Goal: Transaction & Acquisition: Purchase product/service

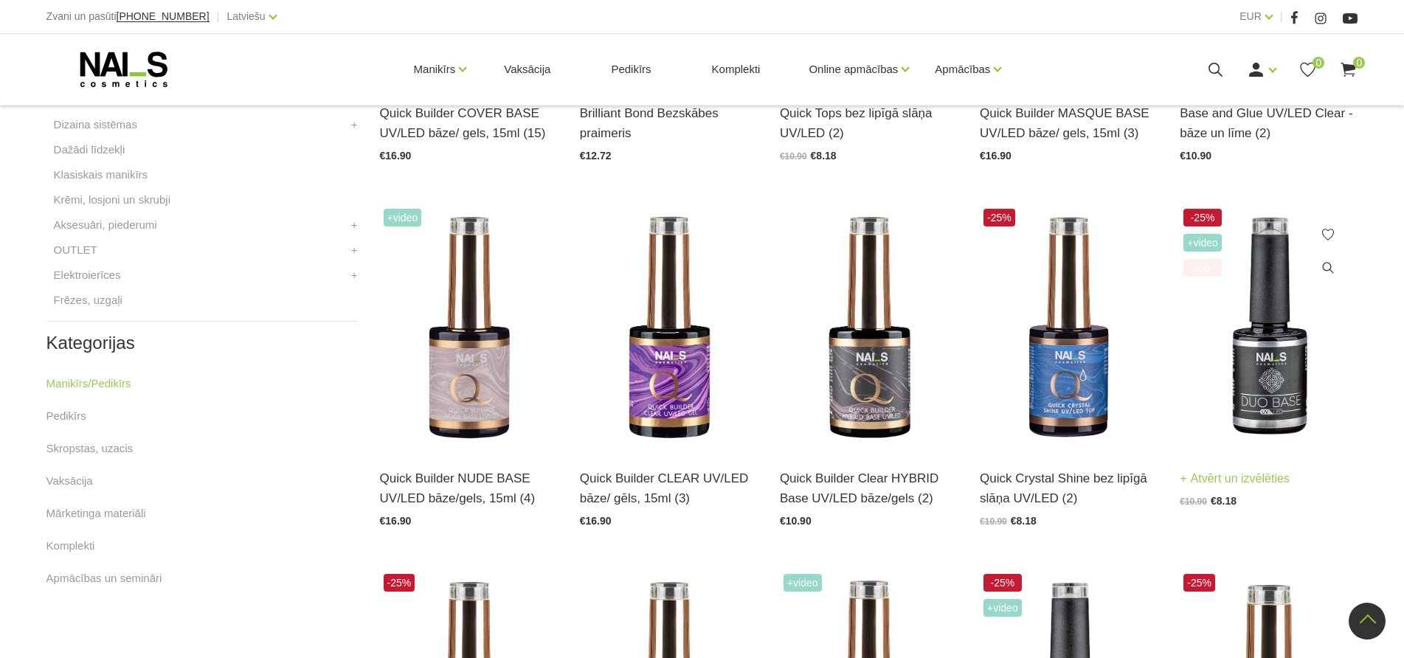
scroll to position [664, 0]
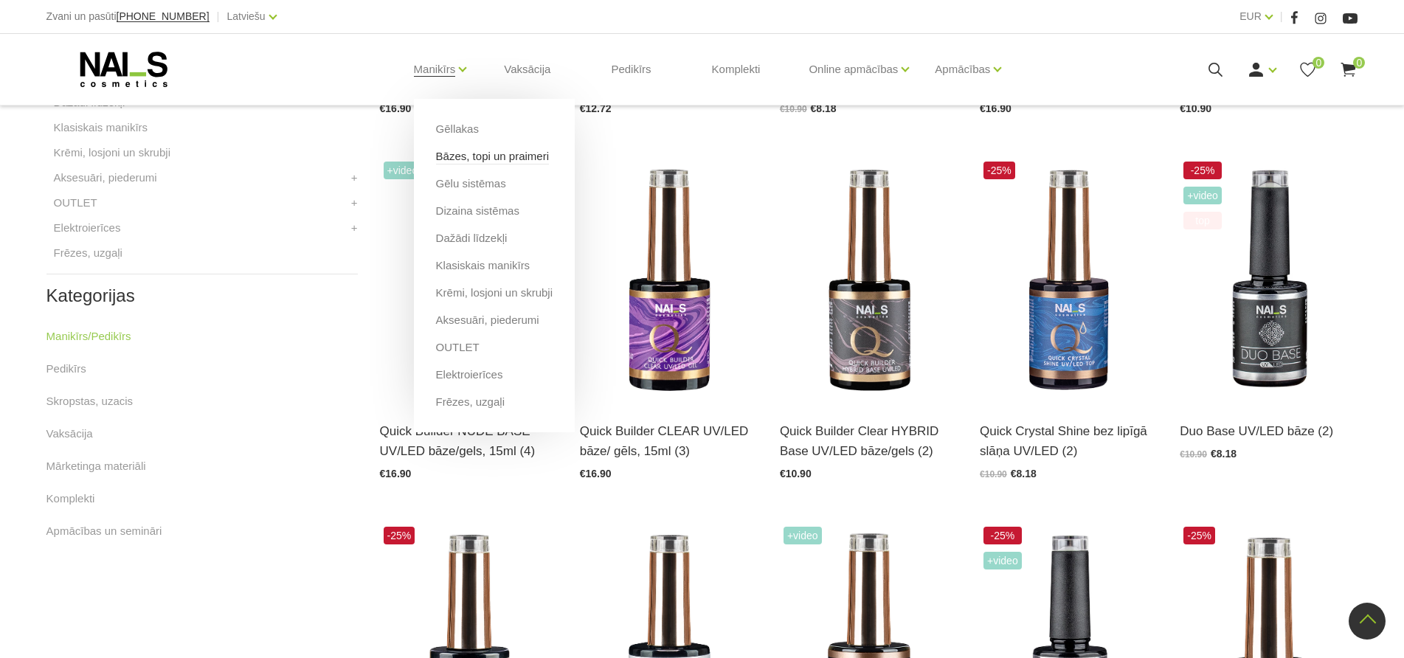
click at [455, 154] on link "Bāzes, topi un praimeri" at bounding box center [492, 156] width 113 height 16
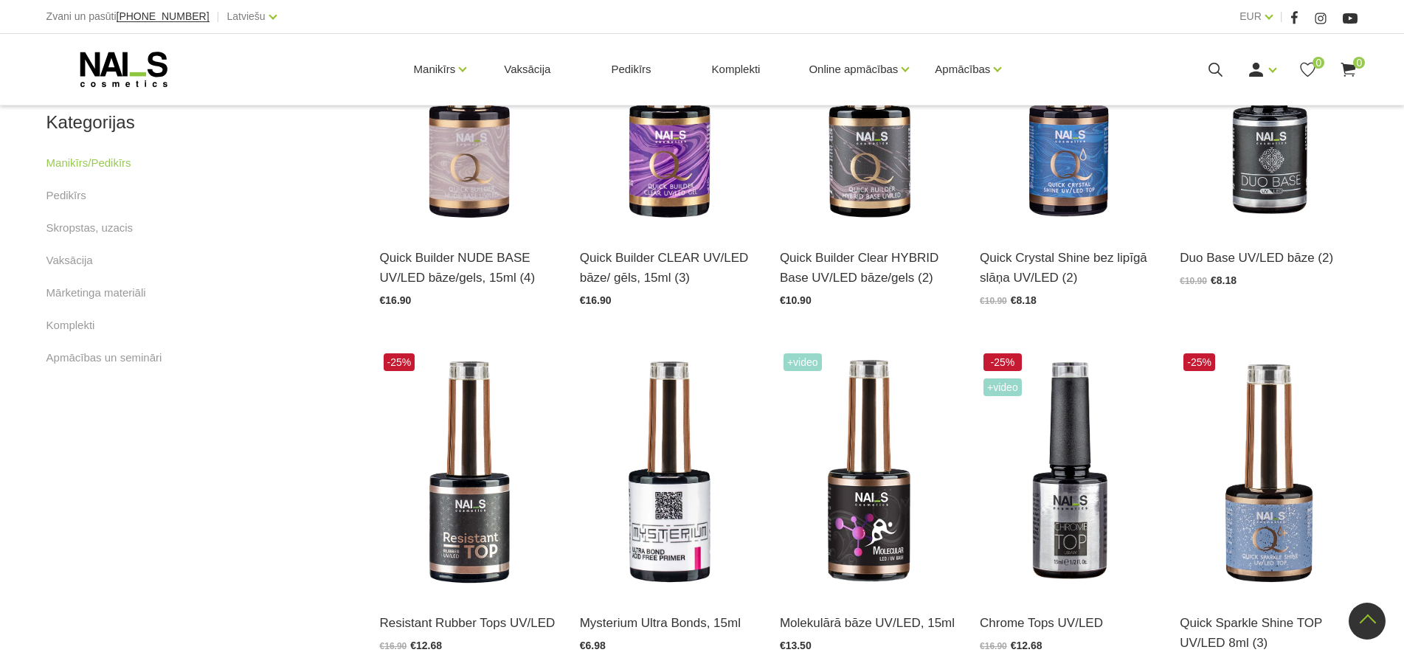
scroll to position [812, 0]
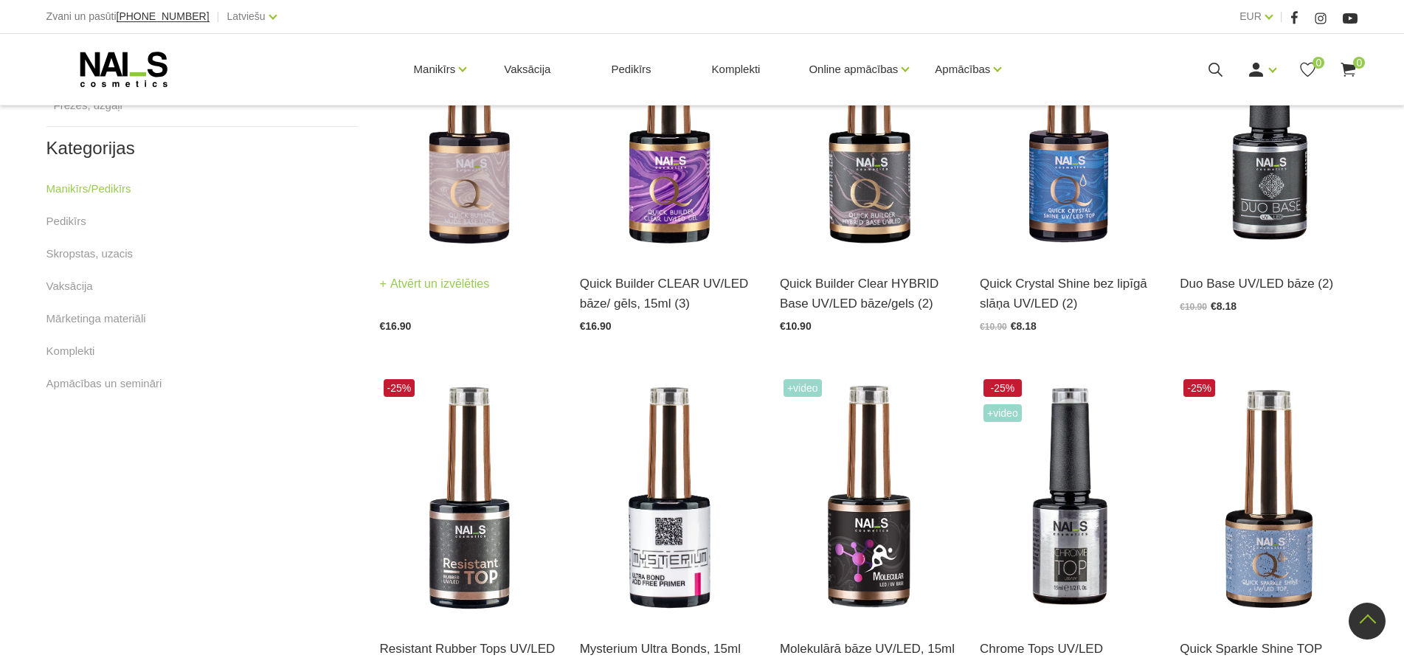
click at [477, 162] on img at bounding box center [469, 132] width 178 height 245
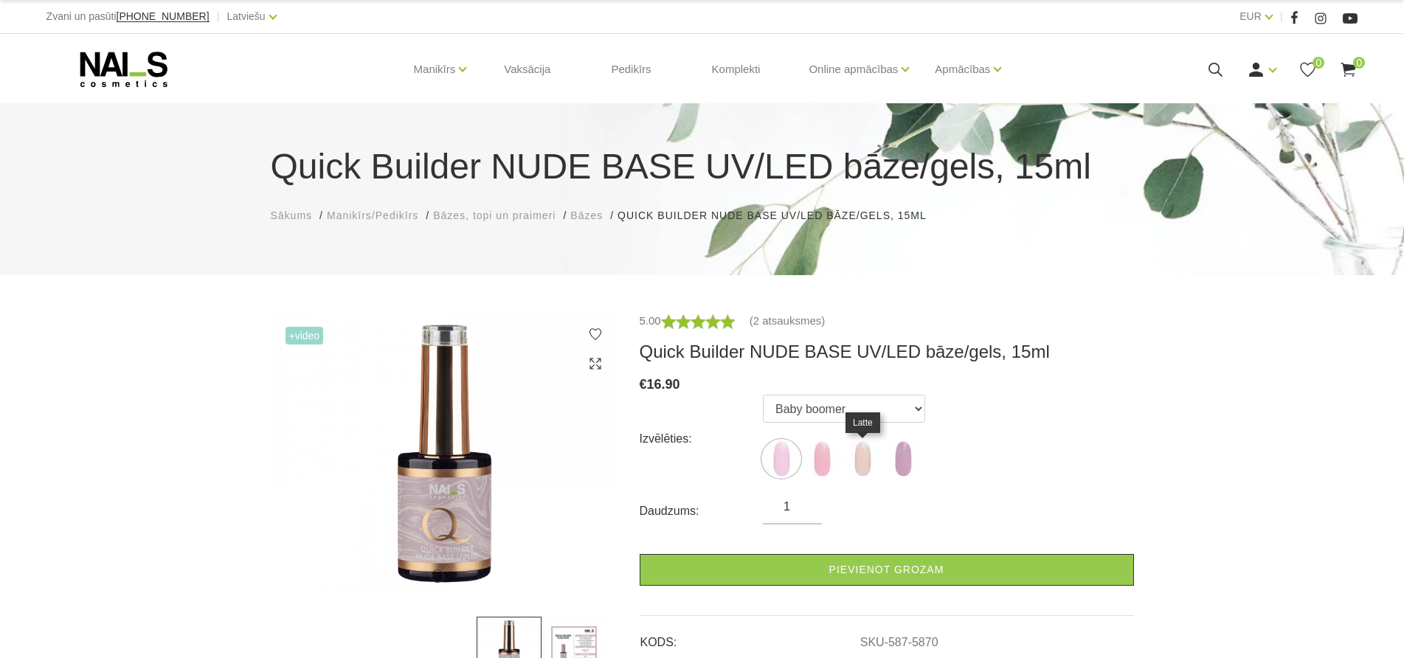
click at [858, 455] on img at bounding box center [862, 459] width 37 height 37
select select "5872"
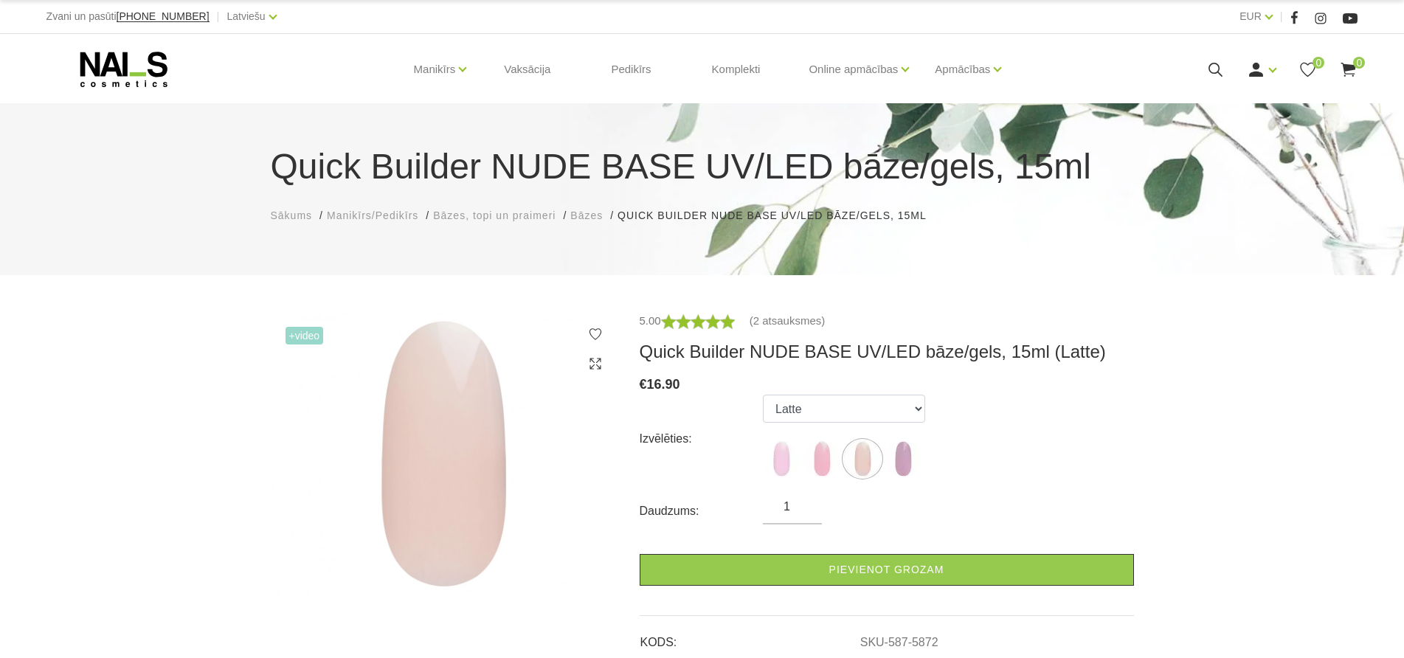
click at [103, 53] on icon at bounding box center [123, 69] width 155 height 37
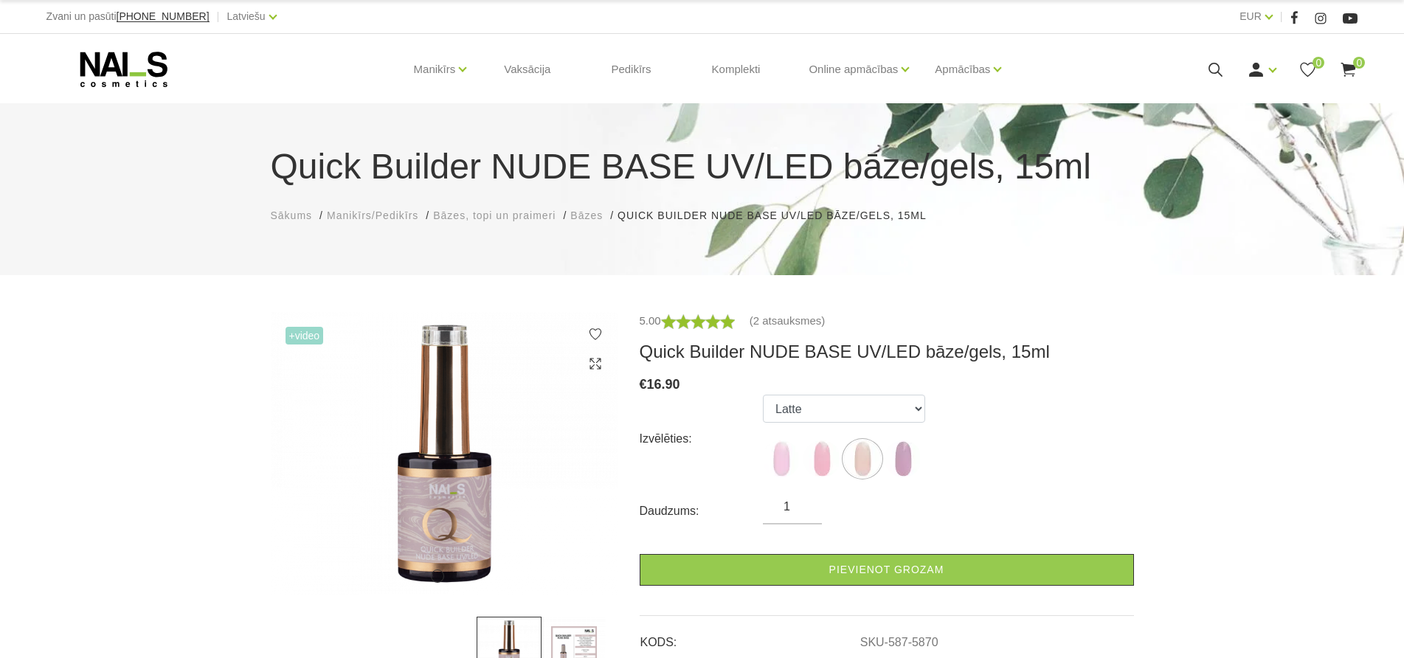
select select "5872"
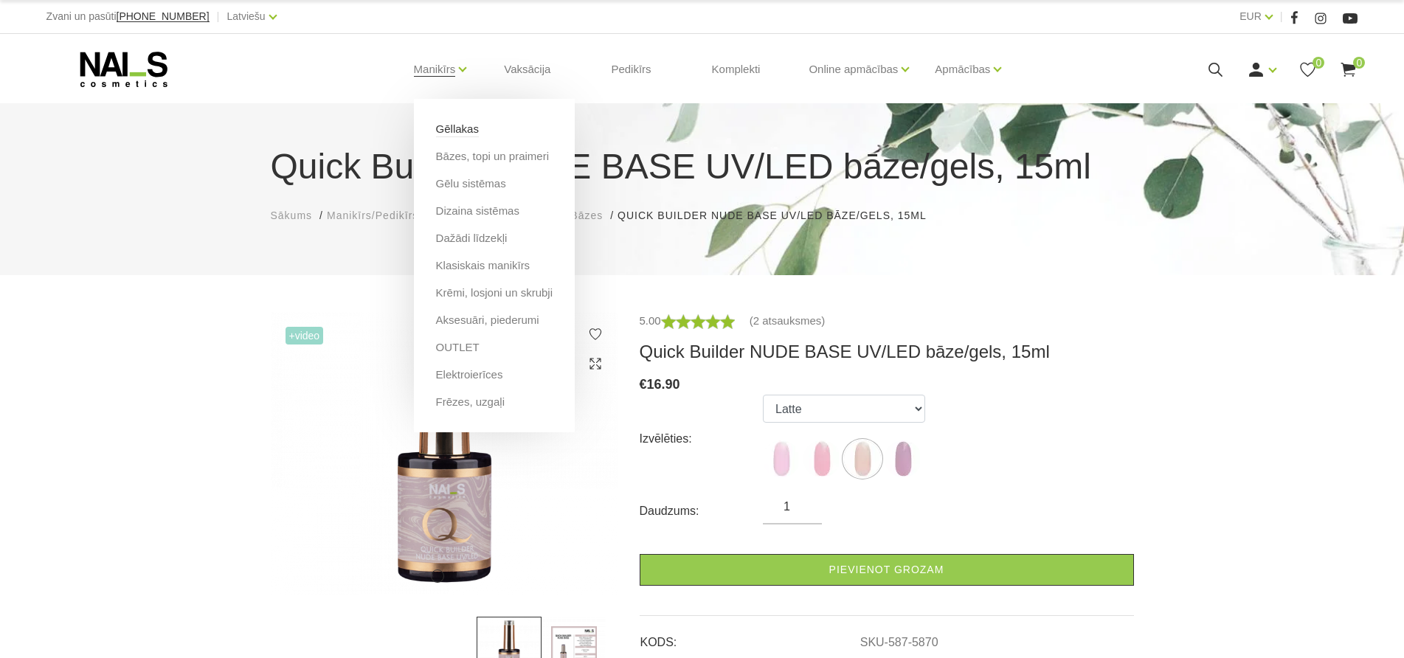
click at [441, 128] on link "Gēllakas" at bounding box center [457, 129] width 43 height 16
